Goal: Navigation & Orientation: Find specific page/section

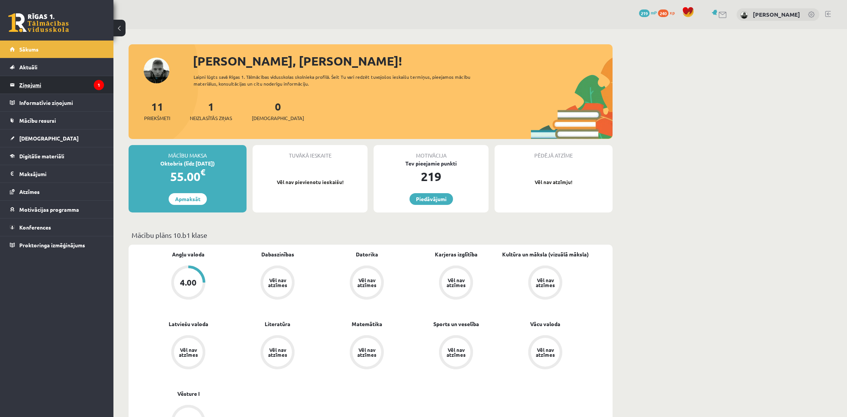
click at [73, 82] on legend "Ziņojumi 1" at bounding box center [61, 84] width 85 height 17
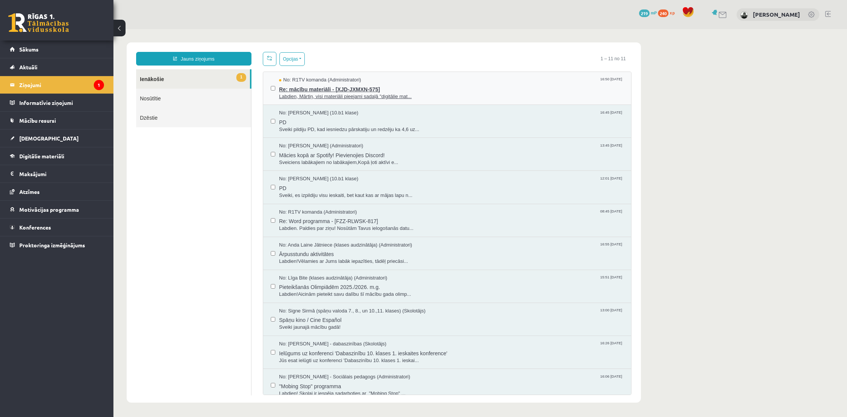
click at [311, 92] on span "Re: mācību materiāli - [XJD-JXMXN-575]" at bounding box center [451, 88] width 345 height 9
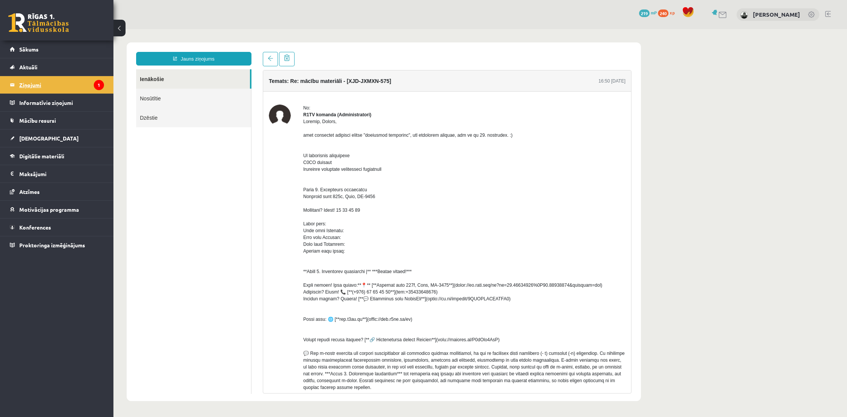
scroll to position [0, 0]
click at [68, 87] on legend "Ziņojumi 1" at bounding box center [61, 84] width 85 height 17
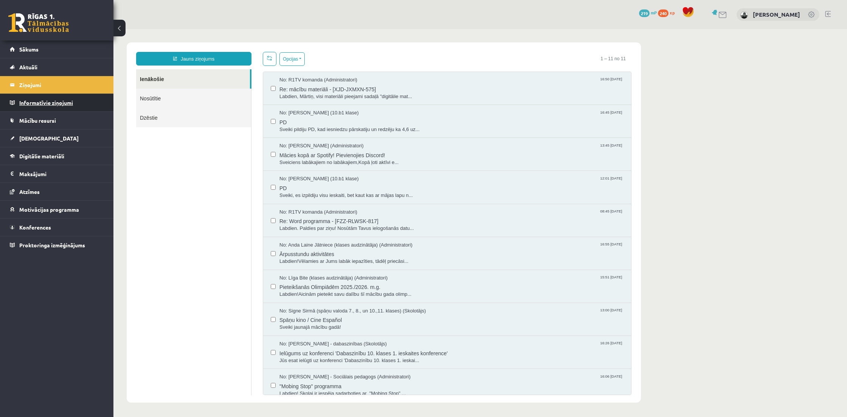
scroll to position [0, 0]
click at [70, 102] on legend "Informatīvie ziņojumi 0" at bounding box center [61, 102] width 85 height 17
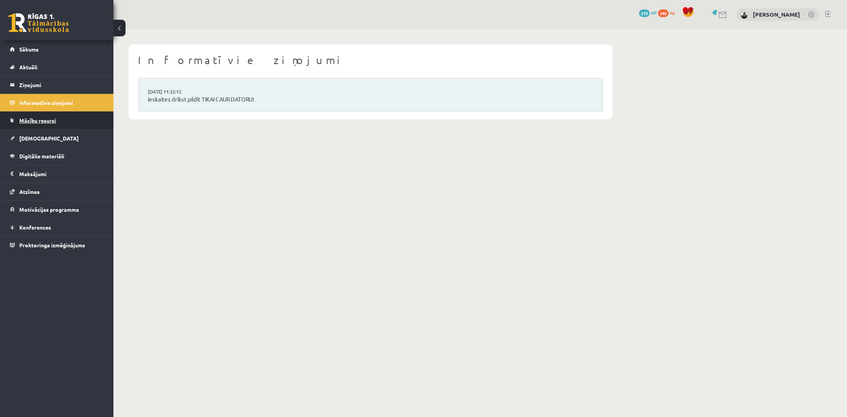
click at [57, 120] on link "Mācību resursi" at bounding box center [57, 120] width 94 height 17
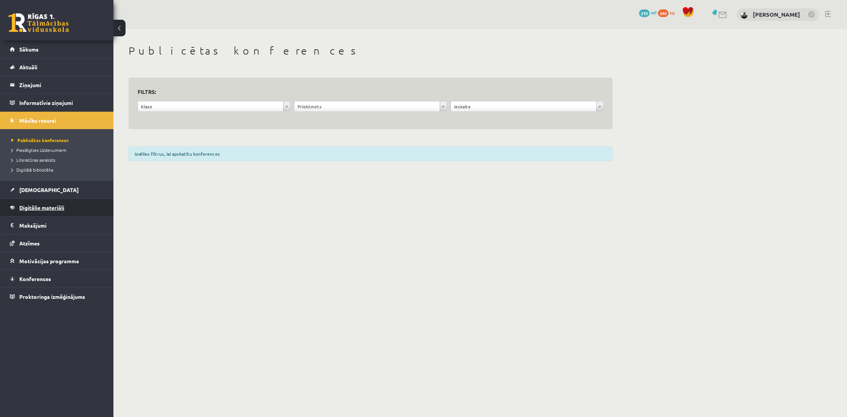
click at [78, 204] on link "Digitālie materiāli" at bounding box center [57, 207] width 94 height 17
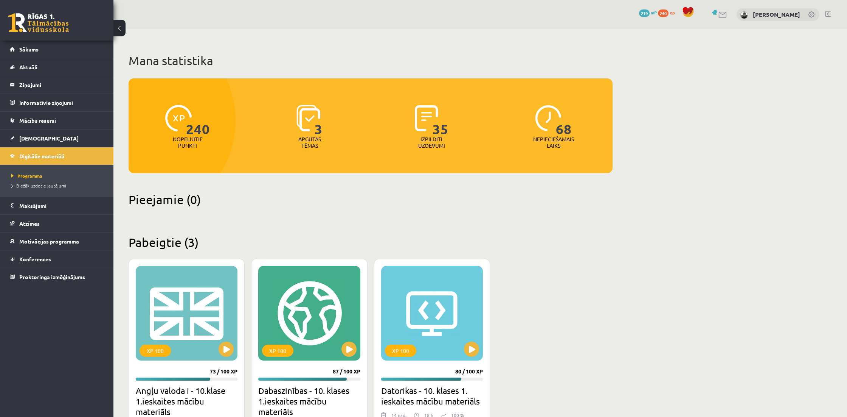
click at [828, 11] on link at bounding box center [829, 14] width 6 height 6
